Goal: Information Seeking & Learning: Find specific fact

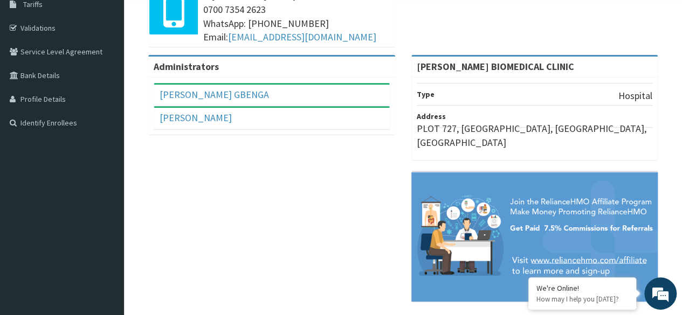
scroll to position [184, 0]
click at [189, 117] on link "[PERSON_NAME]" at bounding box center [196, 118] width 72 height 12
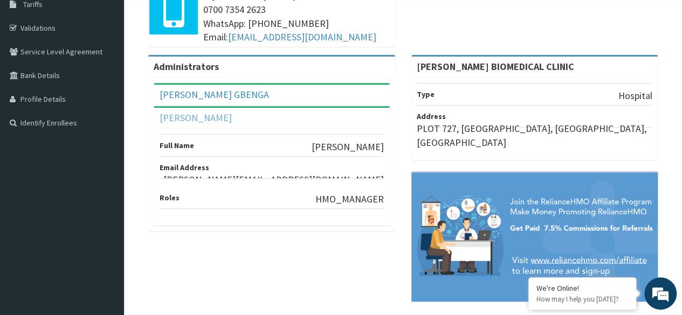
scroll to position [0, 0]
drag, startPoint x: 305, startPoint y: 169, endPoint x: 390, endPoint y: 177, distance: 86.1
click at [390, 177] on div "DR EWEOYA GBENGA Full Name DR EWEOYA GBENGA Email Address agapebiomedic@gmail.c…" at bounding box center [271, 155] width 247 height 154
click at [253, 209] on div "Full Name Veronica Ejembi Email Address veronica.ejembi@getreliancehealth.com R…" at bounding box center [271, 177] width 235 height 96
drag, startPoint x: 386, startPoint y: 162, endPoint x: 371, endPoint y: 167, distance: 15.5
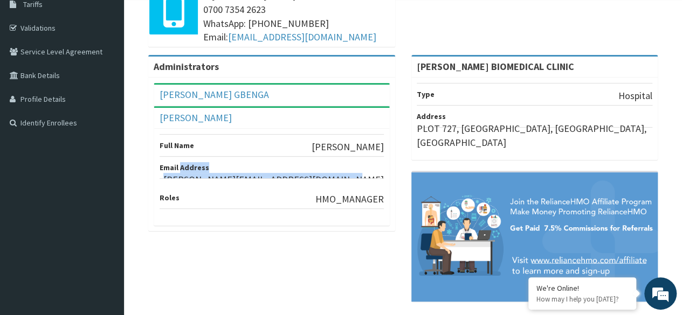
click at [371, 167] on div "Full Name Veronica Ejembi Email Address veronica.ejembi@getreliancehealth.com R…" at bounding box center [271, 177] width 235 height 96
copy li "Address veronica.ejembi@getreliancehealth.com"
click at [294, 191] on li "Roles HMO_MANAGER" at bounding box center [272, 193] width 224 height 31
drag, startPoint x: 223, startPoint y: 167, endPoint x: 382, endPoint y: 167, distance: 158.5
click at [382, 173] on p "[PERSON_NAME][EMAIL_ADDRESS][DOMAIN_NAME]" at bounding box center [273, 180] width 220 height 14
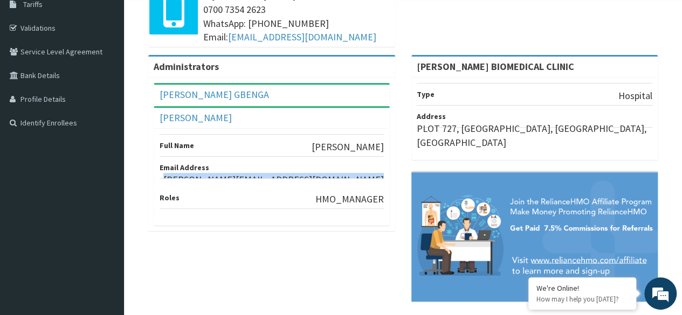
copy p "[PERSON_NAME][EMAIL_ADDRESS][DOMAIN_NAME]"
click at [213, 261] on div "Administrators DR EWEOYA GBENGA Full Name DR EWEOYA GBENGA Email Address agapeb…" at bounding box center [403, 184] width 542 height 258
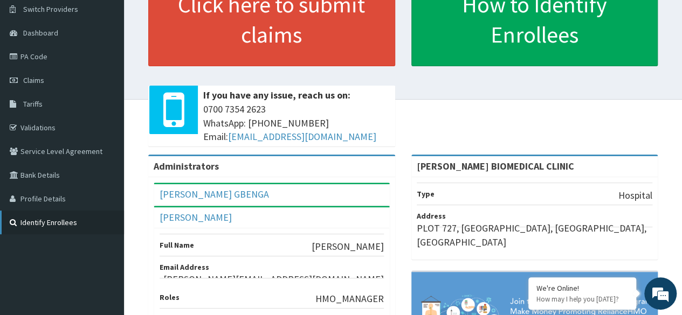
scroll to position [77, 0]
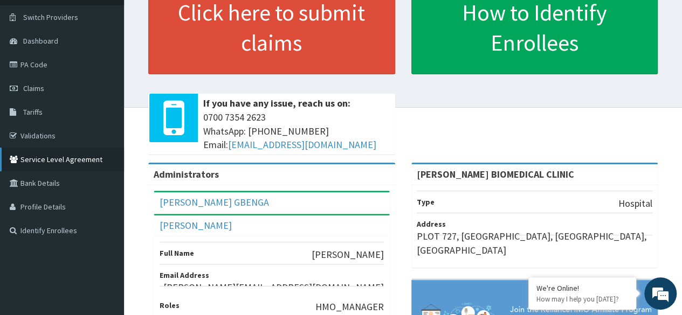
click at [65, 156] on link "Service Level Agreement" at bounding box center [62, 160] width 124 height 24
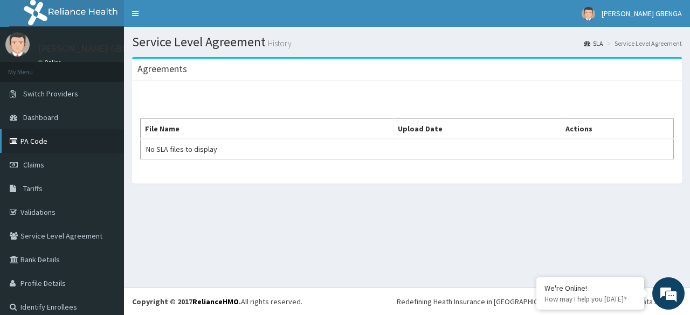
click at [31, 135] on link "PA Code" at bounding box center [62, 141] width 124 height 24
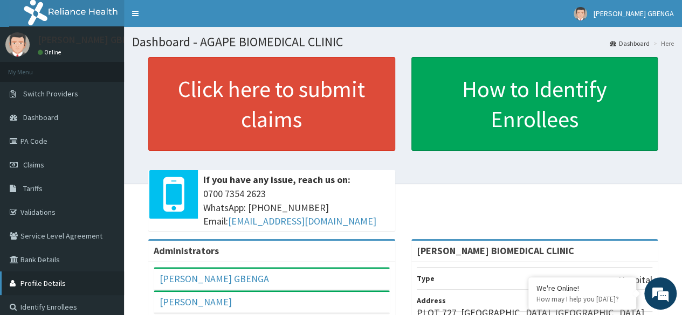
click at [65, 278] on link "Profile Details" at bounding box center [62, 284] width 124 height 24
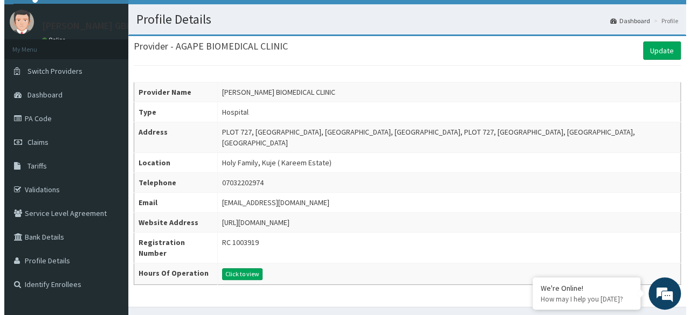
scroll to position [36, 0]
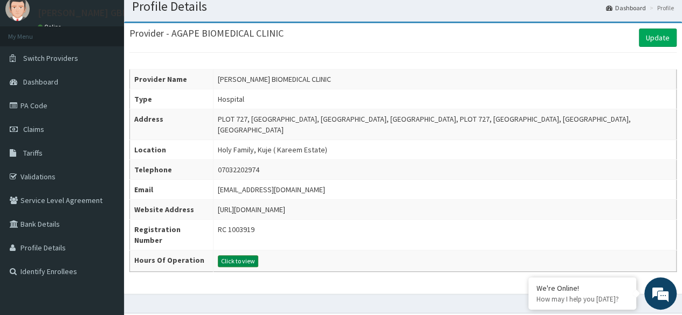
click at [252, 256] on button "Click to view" at bounding box center [238, 262] width 40 height 12
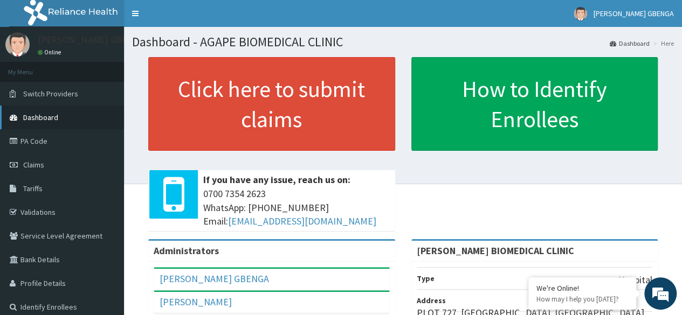
click at [45, 114] on span "Dashboard" at bounding box center [40, 118] width 35 height 10
click at [34, 185] on span "Tariffs" at bounding box center [32, 189] width 19 height 10
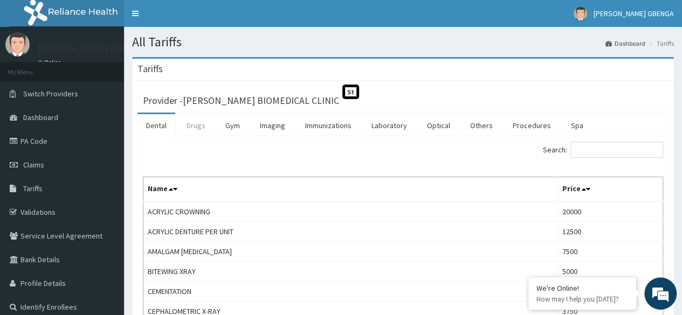
click at [201, 125] on link "Drugs" at bounding box center [196, 125] width 36 height 23
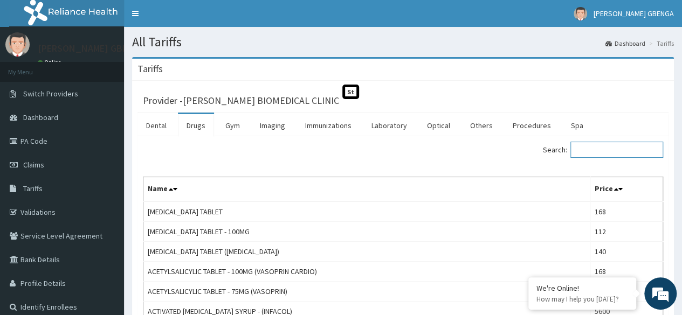
click at [596, 146] on input "Search:" at bounding box center [616, 150] width 93 height 16
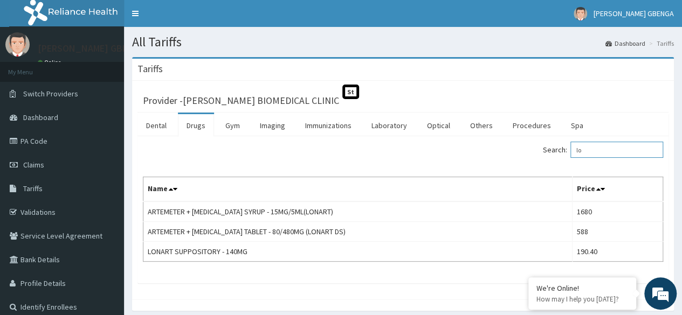
type input "l"
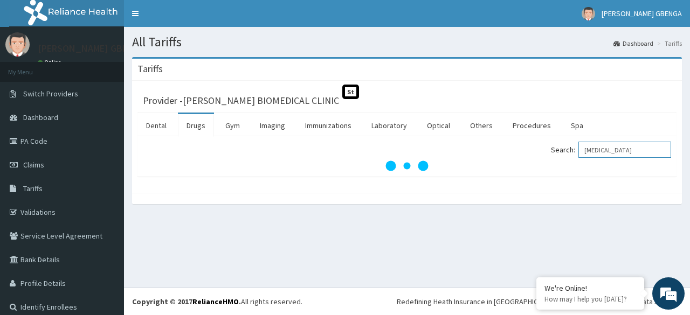
type input "coartem"
